Goal: Information Seeking & Learning: Learn about a topic

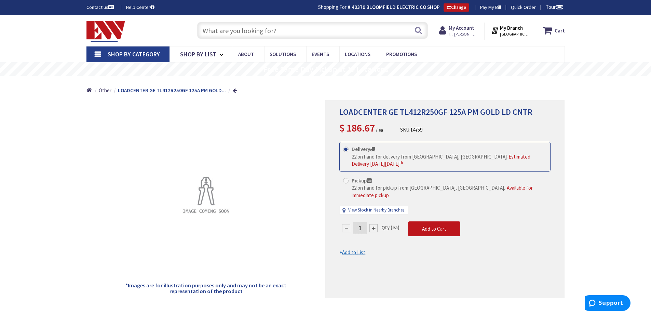
click at [275, 28] on input "text" at bounding box center [312, 30] width 231 height 17
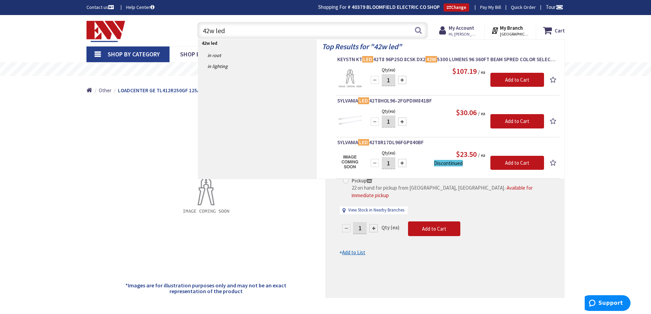
drag, startPoint x: 229, startPoint y: 29, endPoint x: 191, endPoint y: 33, distance: 38.2
click at [191, 33] on div "42w led 42w led Search" at bounding box center [311, 30] width 244 height 22
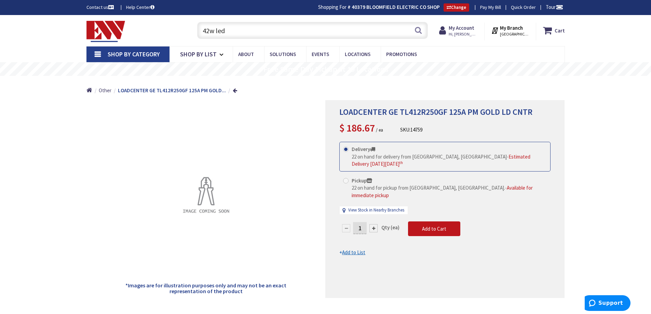
click at [128, 55] on span "Shop By Category" at bounding box center [134, 54] width 52 height 8
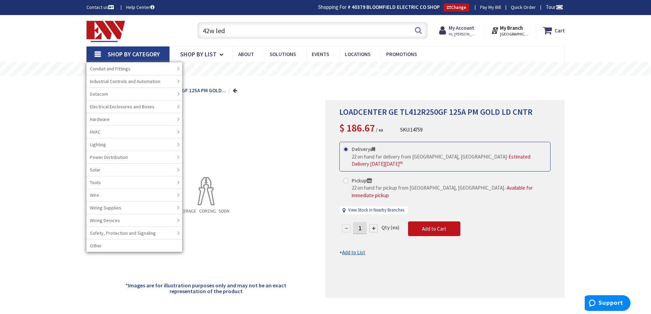
drag, startPoint x: 234, startPoint y: 30, endPoint x: 182, endPoint y: 34, distance: 51.7
click at [182, 34] on div "Toggle Nav 42w led 42w led Search Cart My Cart Close" at bounding box center [325, 30] width 488 height 23
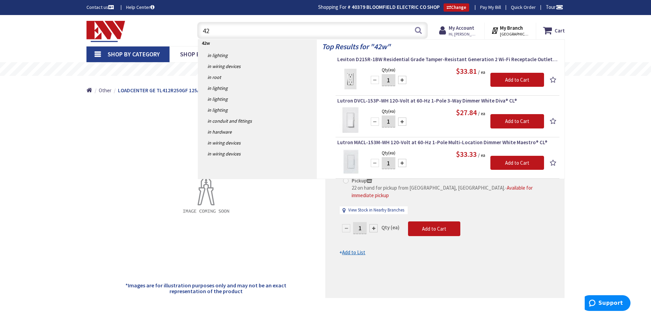
type input "4"
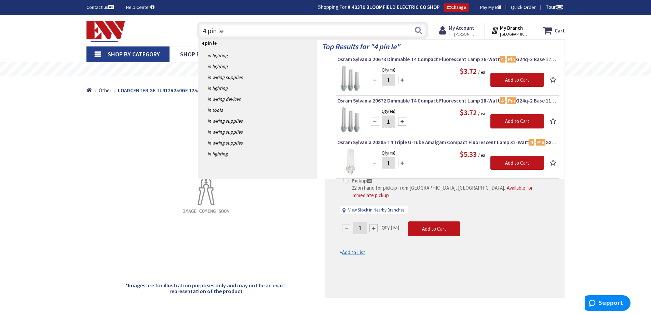
type input "4 pin led"
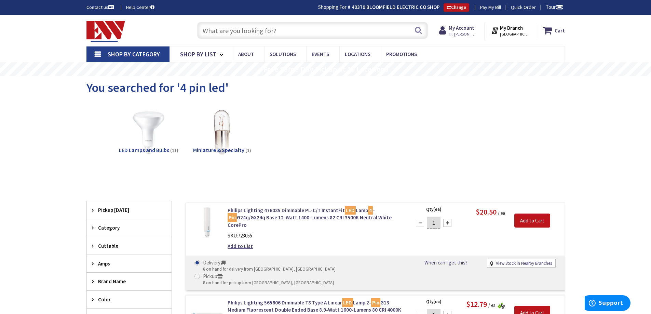
click at [95, 54] on link "Shop By Category" at bounding box center [127, 54] width 83 height 16
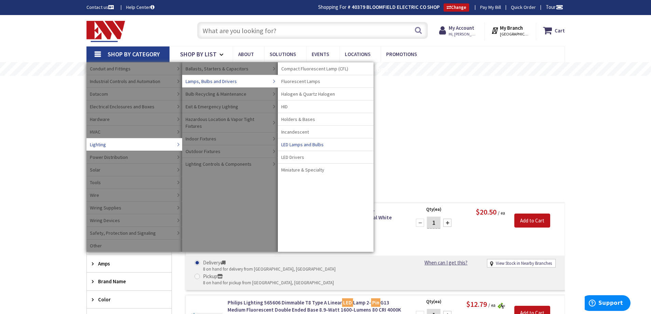
click at [309, 145] on span "LED Lamps and Bulbs" at bounding box center [302, 144] width 42 height 7
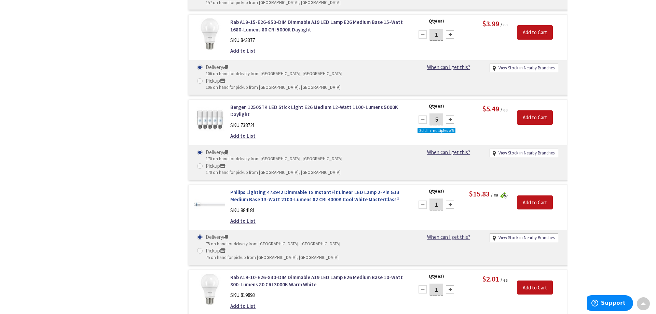
scroll to position [513, 0]
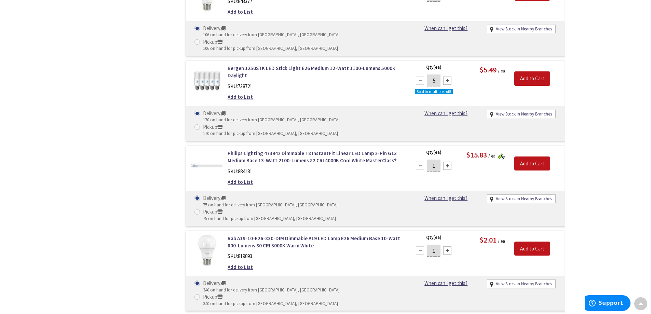
click at [501, 281] on link "View Stock in Nearby Branches" at bounding box center [524, 284] width 56 height 6
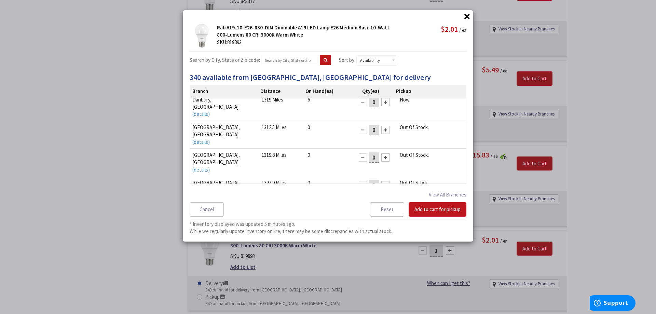
scroll to position [0, 0]
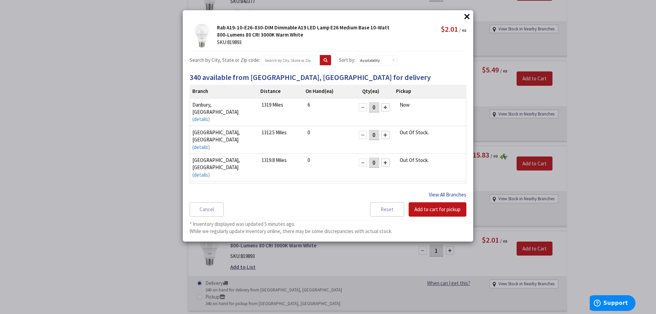
click at [454, 195] on button "View All Branches" at bounding box center [448, 194] width 38 height 9
click at [465, 17] on button "×" at bounding box center [467, 16] width 10 height 10
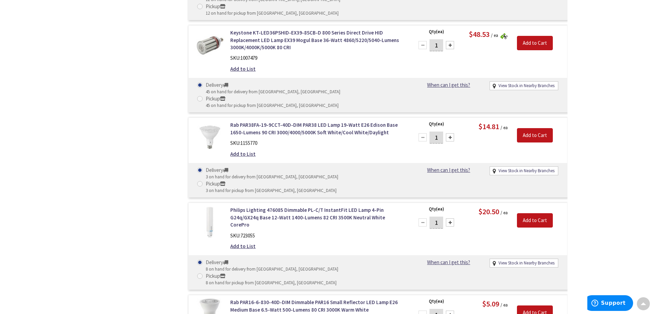
scroll to position [2460, 0]
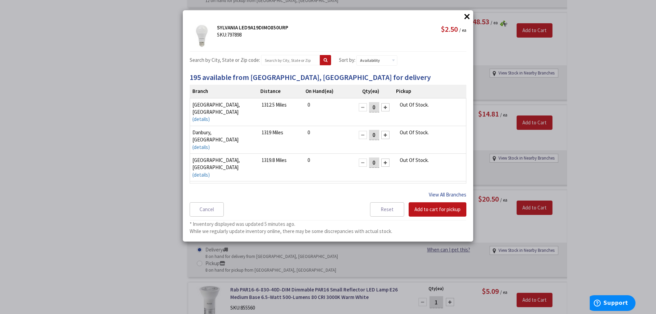
click at [452, 194] on button "View All Branches" at bounding box center [448, 194] width 38 height 9
select select "data-availability"
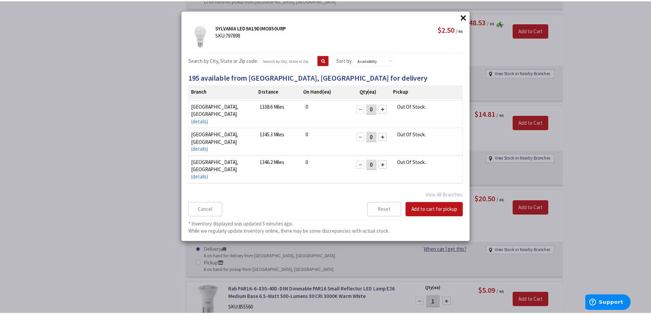
scroll to position [161, 0]
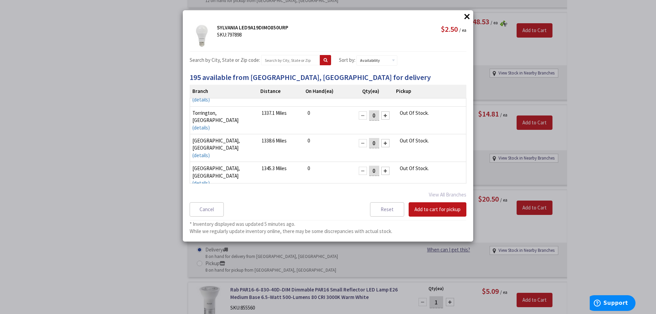
click at [467, 17] on button "×" at bounding box center [467, 16] width 10 height 10
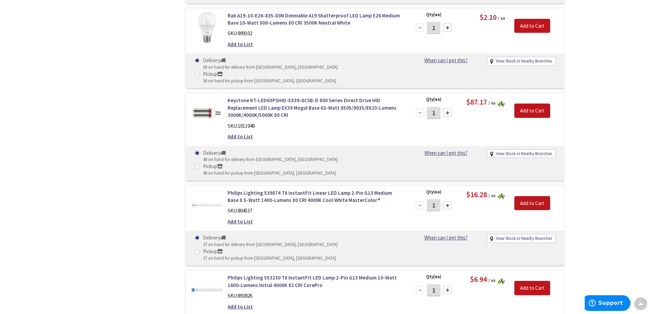
scroll to position [0, 0]
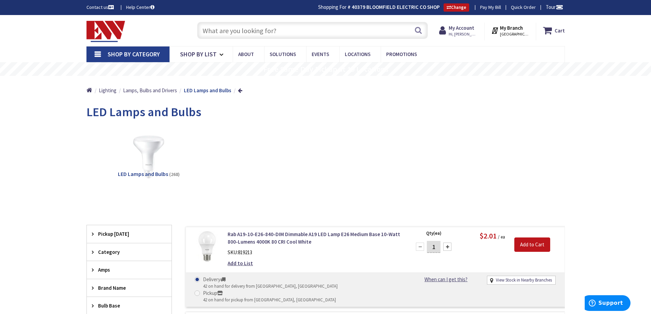
click at [126, 50] on span "Shop By Category" at bounding box center [134, 54] width 52 height 8
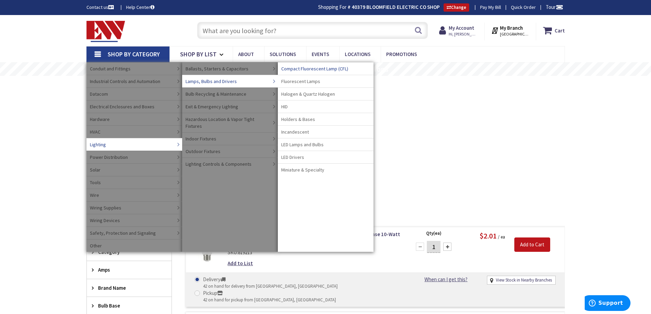
click at [333, 70] on span "Compact Fluorescent Lamp (CFL)" at bounding box center [314, 68] width 67 height 7
